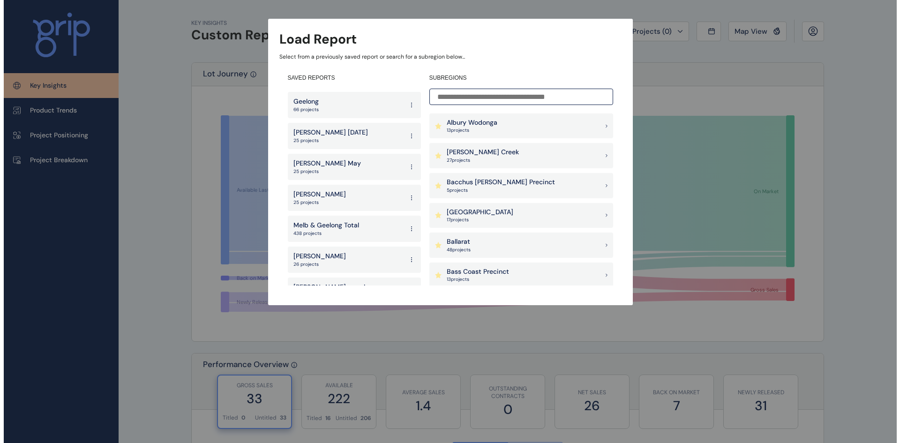
scroll to position [141, 0]
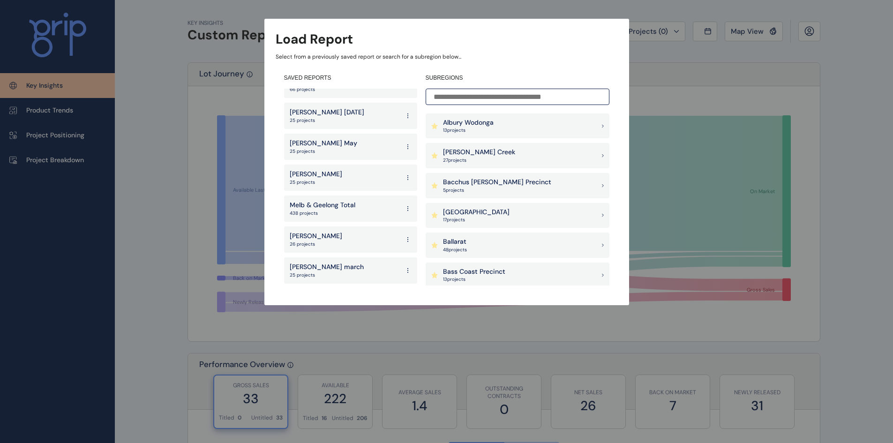
click at [347, 205] on p "Melb & Geelong Total" at bounding box center [323, 205] width 66 height 9
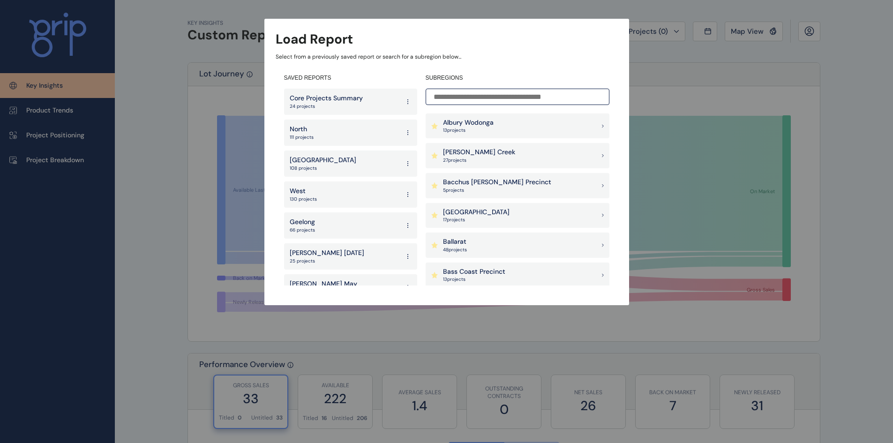
click at [504, 154] on div "Armstrong Creek 27 project s" at bounding box center [518, 155] width 184 height 25
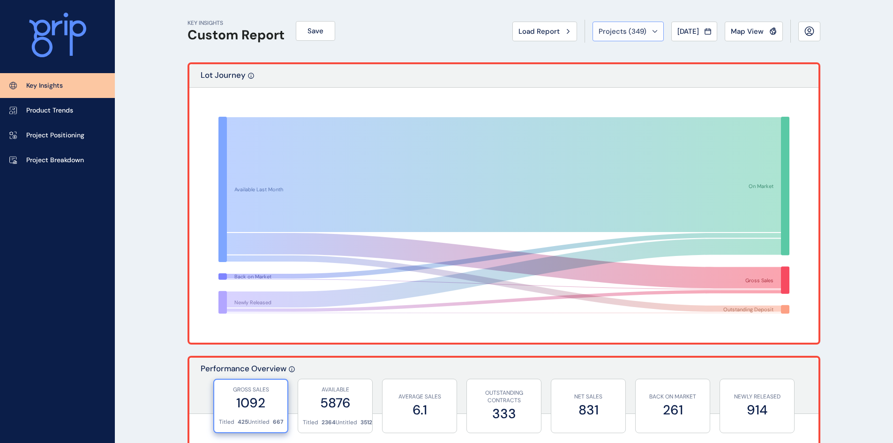
click at [653, 30] on button "Projects ( 349 )" at bounding box center [628, 32] width 71 height 20
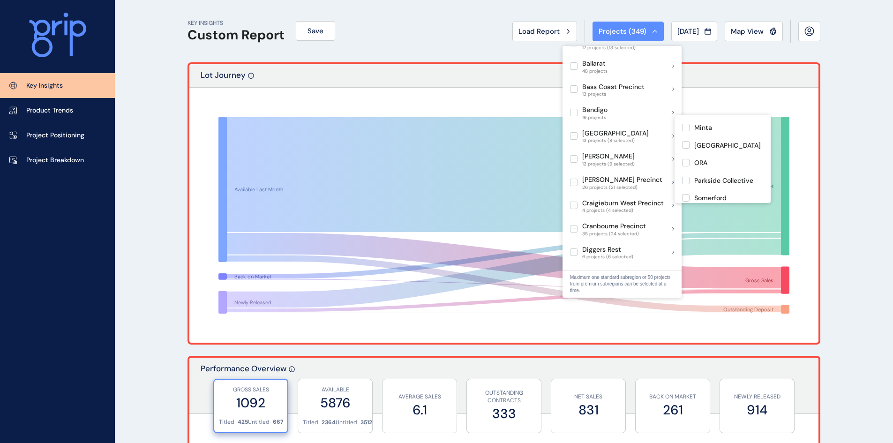
scroll to position [150, 0]
click at [704, 174] on p "Parkside Collective" at bounding box center [723, 178] width 59 height 9
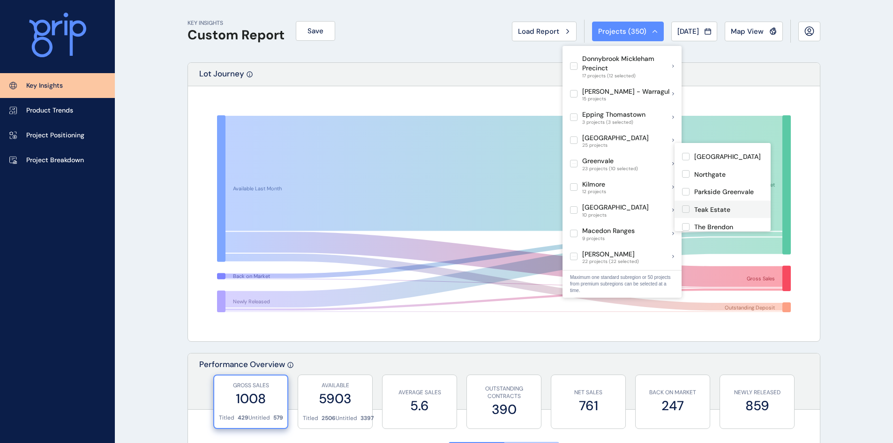
scroll to position [188, 0]
click at [708, 234] on div "Parkside Greenvale" at bounding box center [724, 239] width 60 height 10
click at [701, 234] on p "Parkside Greenvale" at bounding box center [723, 238] width 60 height 9
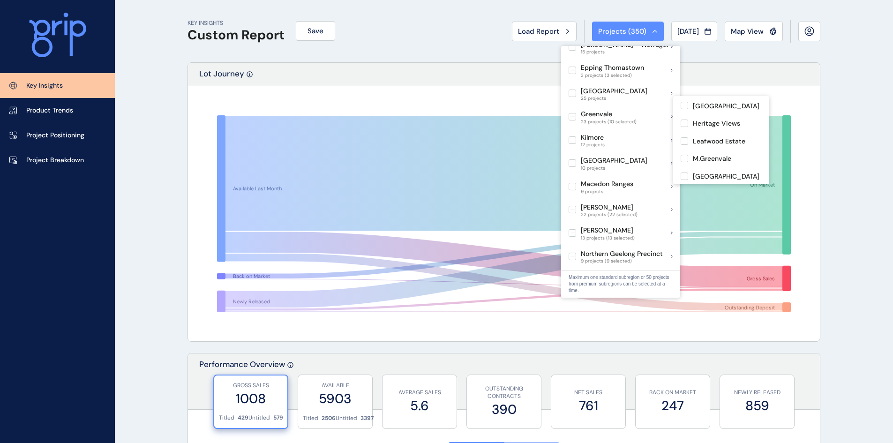
scroll to position [188, 0]
click at [709, 188] on p "Parkside Greenvale" at bounding box center [723, 192] width 60 height 9
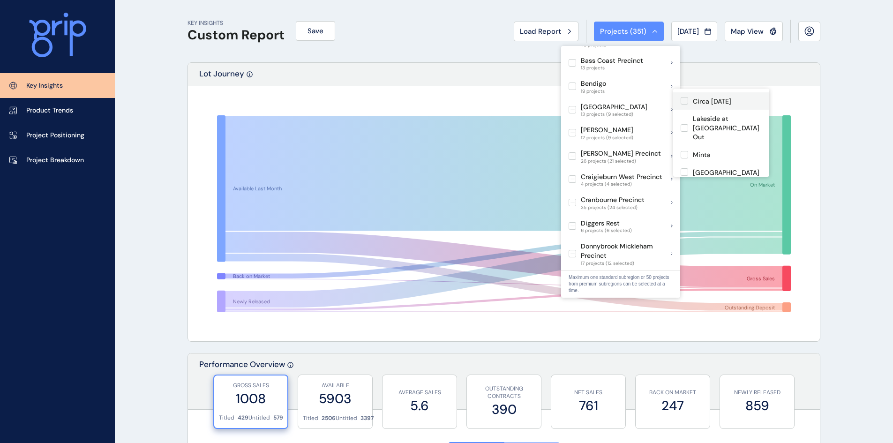
scroll to position [141, 0]
click at [712, 157] on p "Parkside Collective" at bounding box center [722, 161] width 59 height 9
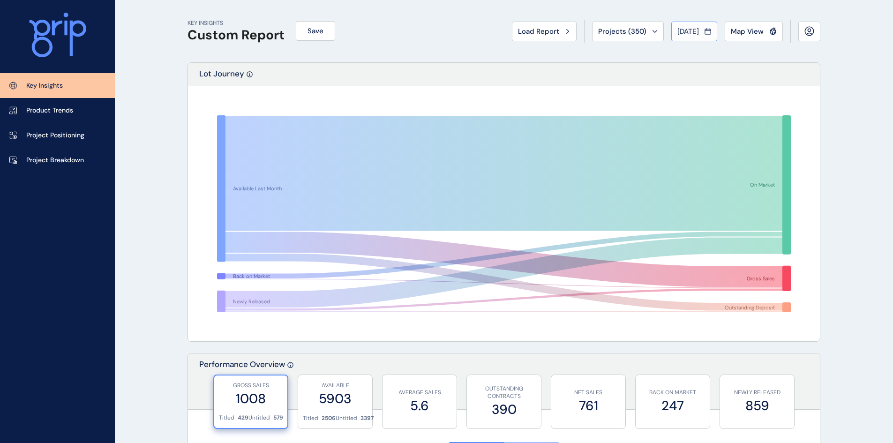
click at [701, 32] on div "[DATE]" at bounding box center [695, 31] width 34 height 9
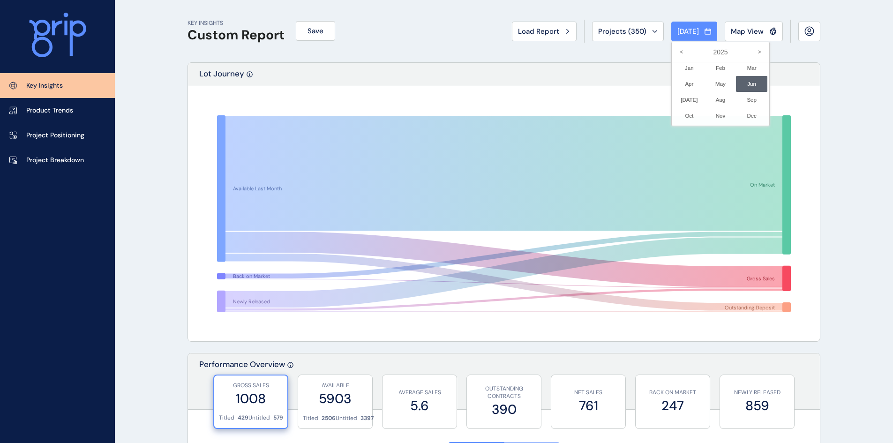
click at [635, 31] on div at bounding box center [446, 221] width 893 height 443
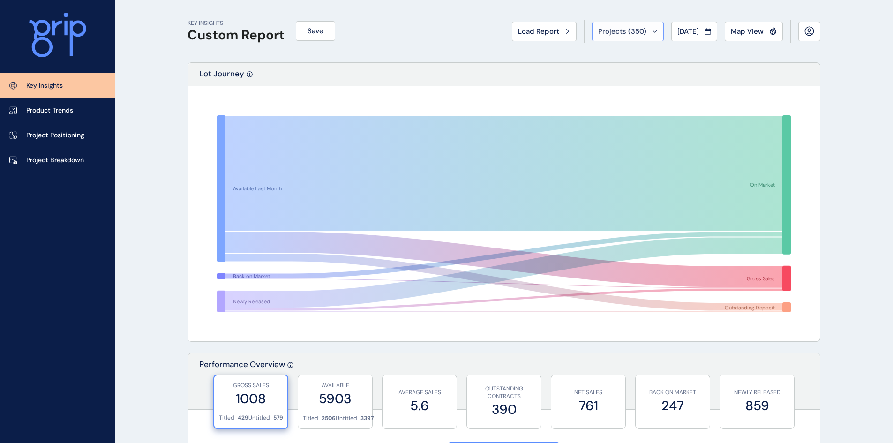
click at [643, 29] on div "Projects ( 350 )" at bounding box center [628, 31] width 60 height 9
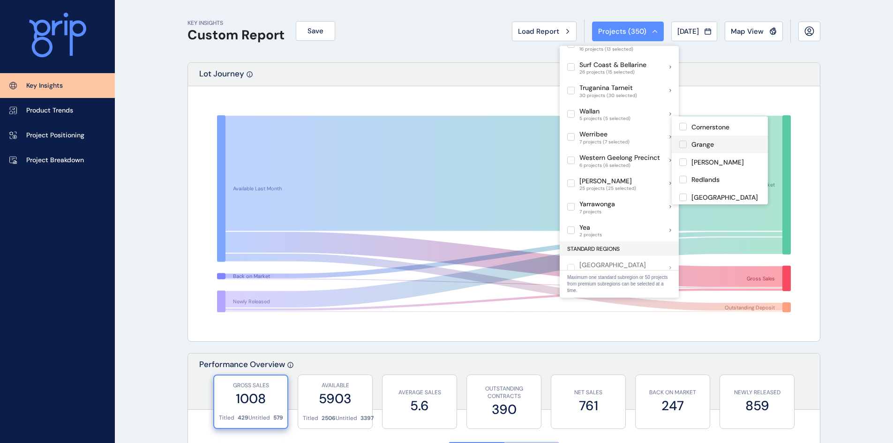
scroll to position [35, 0]
click at [703, 176] on p "[GEOGRAPHIC_DATA]" at bounding box center [725, 178] width 67 height 9
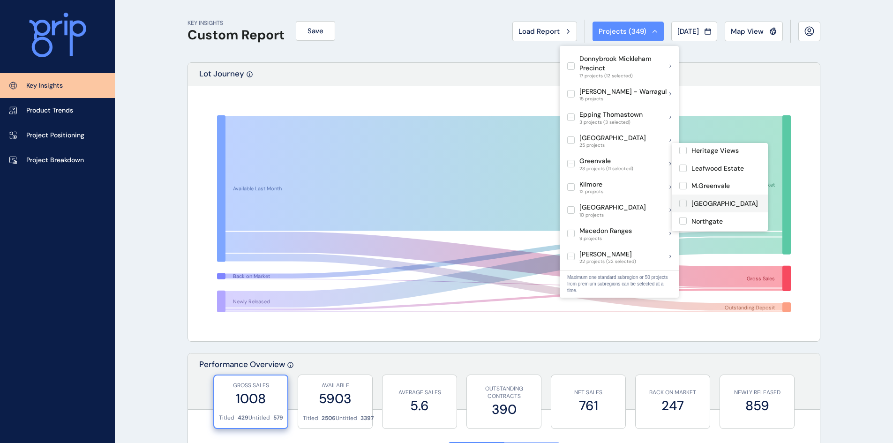
scroll to position [234, 0]
click at [706, 188] on p "Parkside Greenvale" at bounding box center [722, 192] width 60 height 9
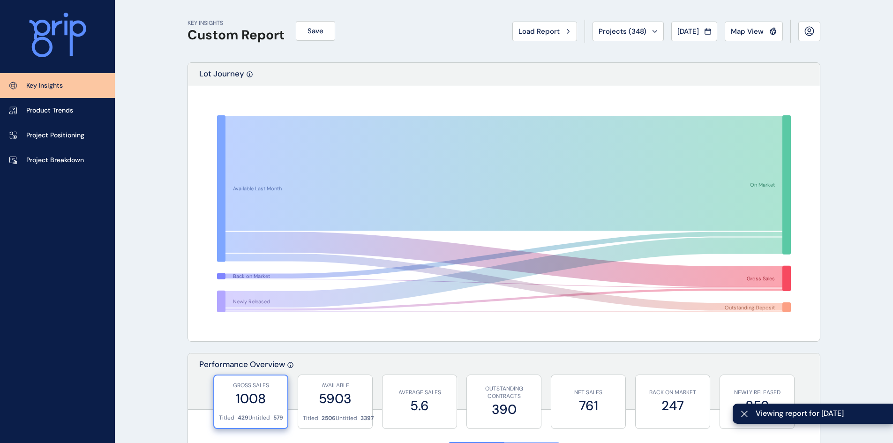
click at [421, 43] on div "KEY INSIGHTS Custom Report Save Load Report Projects ( 348 ) [DATE] 2025 < > Ja…" at bounding box center [504, 31] width 633 height 62
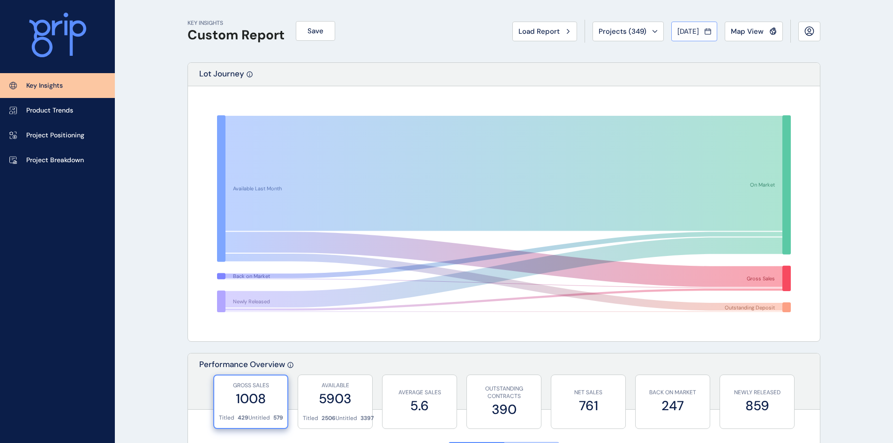
click at [708, 33] on icon at bounding box center [708, 31] width 7 height 9
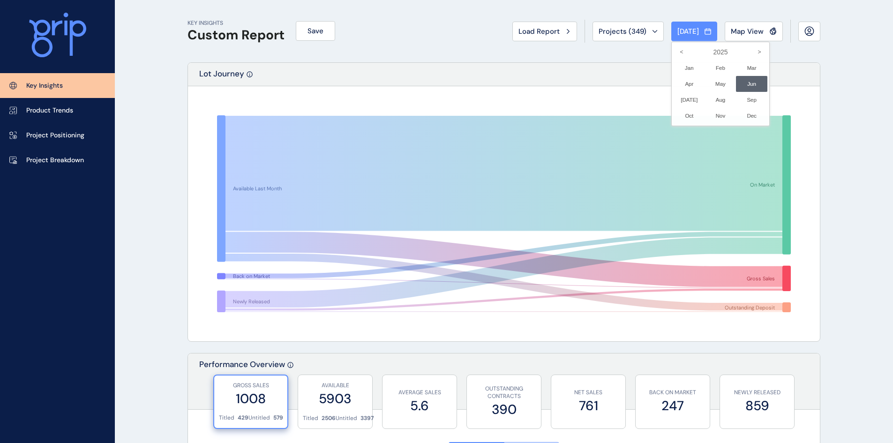
click at [537, 57] on div at bounding box center [446, 221] width 893 height 443
